Goal: Information Seeking & Learning: Learn about a topic

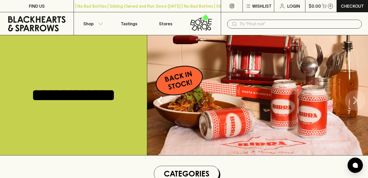
click at [354, 102] on icon "Next" at bounding box center [355, 100] width 16 height 16
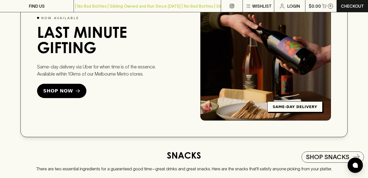
scroll to position [874, 0]
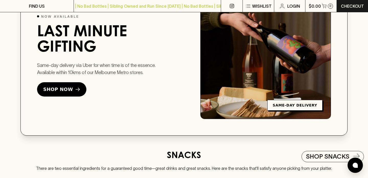
click at [113, 84] on div "Same-day delivery via Uber for when time is of the essence. Available within 10…" at bounding box center [98, 79] width 123 height 35
click at [76, 88] on icon at bounding box center [78, 89] width 5 height 5
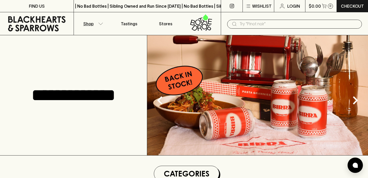
click at [99, 23] on icon "button" at bounding box center [100, 23] width 5 height 3
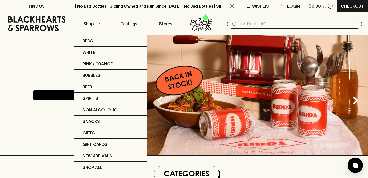
click at [99, 23] on div at bounding box center [184, 89] width 368 height 178
